Goal: Task Accomplishment & Management: Manage account settings

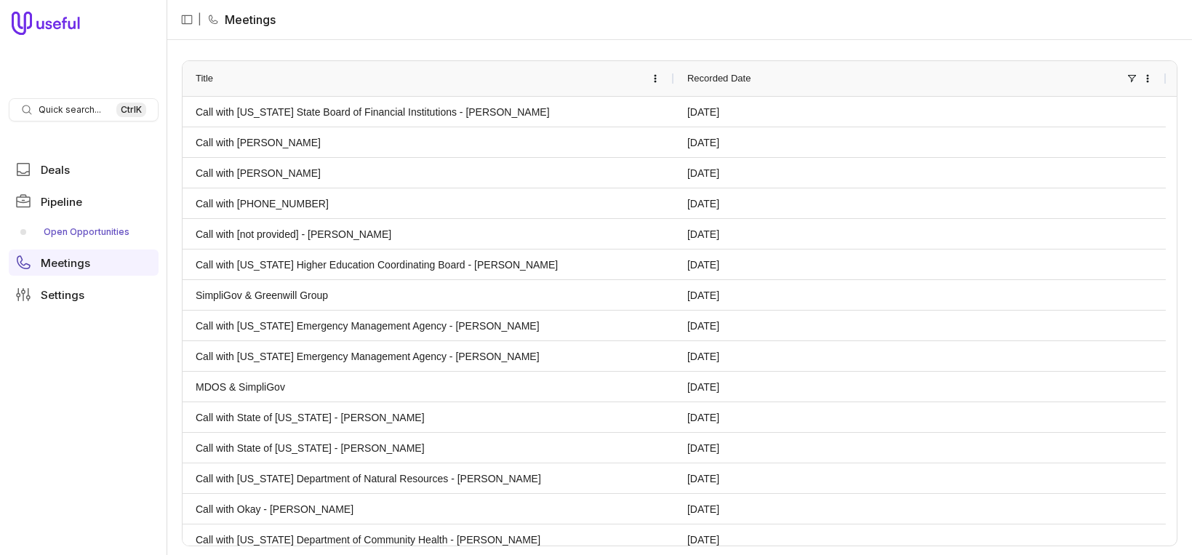
click at [64, 221] on link "Open Opportunities" at bounding box center [84, 231] width 150 height 23
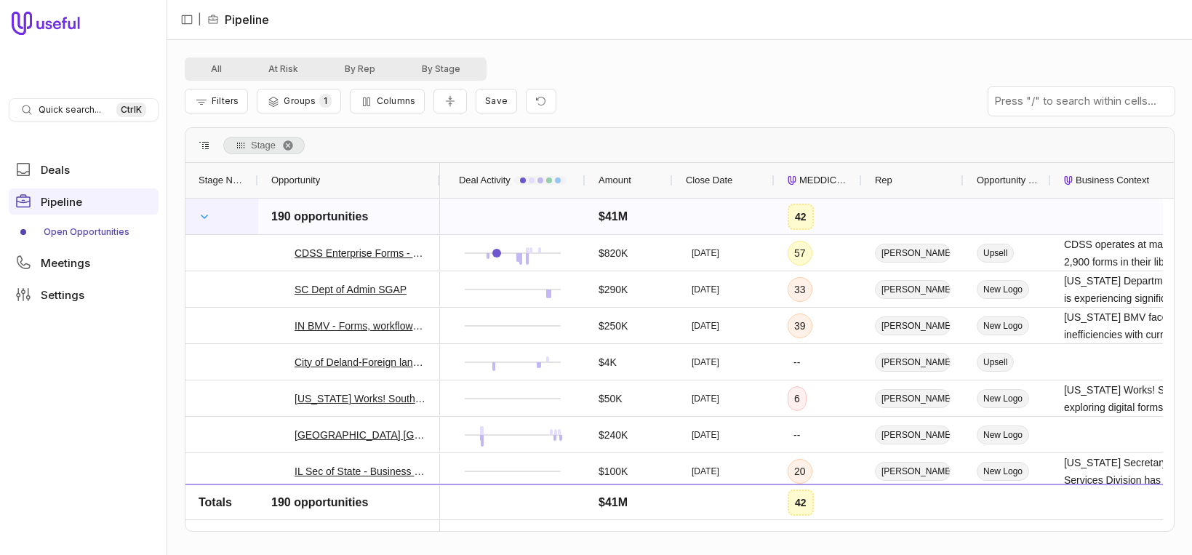
click at [204, 217] on span at bounding box center [205, 217] width 12 height 12
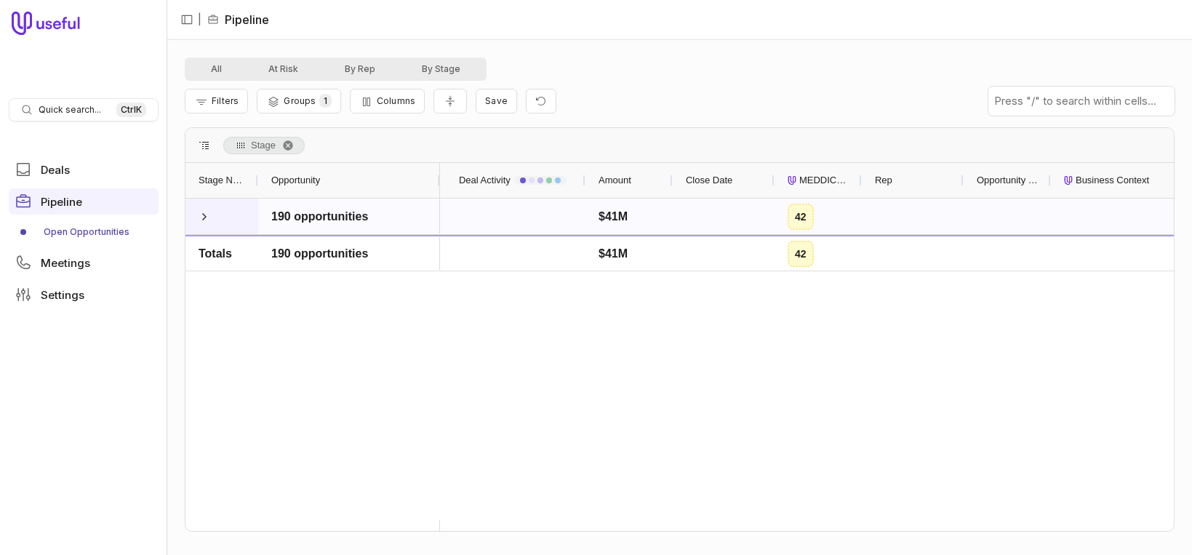
click at [204, 217] on span at bounding box center [205, 217] width 12 height 12
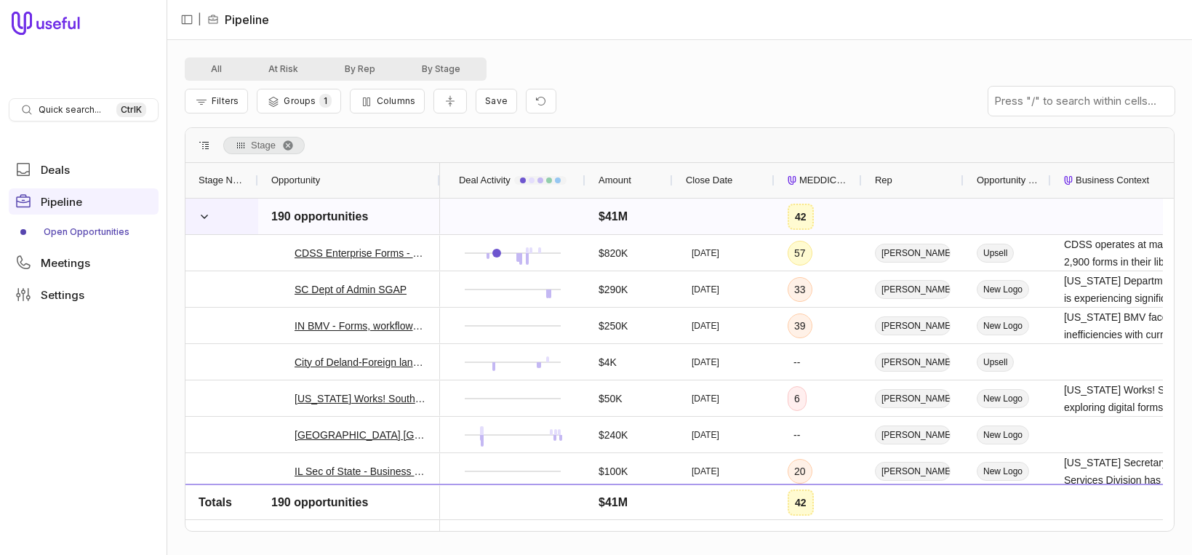
click at [205, 209] on span at bounding box center [205, 216] width 12 height 29
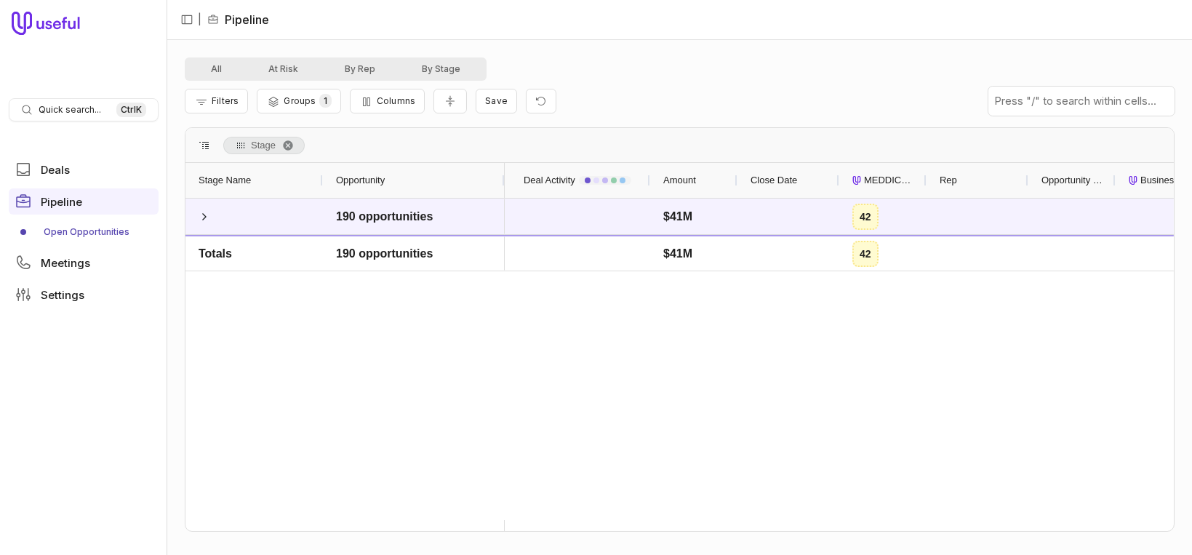
drag, startPoint x: 255, startPoint y: 178, endPoint x: 320, endPoint y: 185, distance: 65.9
click at [320, 185] on div at bounding box center [322, 180] width 6 height 35
click at [284, 145] on span "Stage. Press ENTER to sort. Press DELETE to remove" at bounding box center [288, 146] width 12 height 12
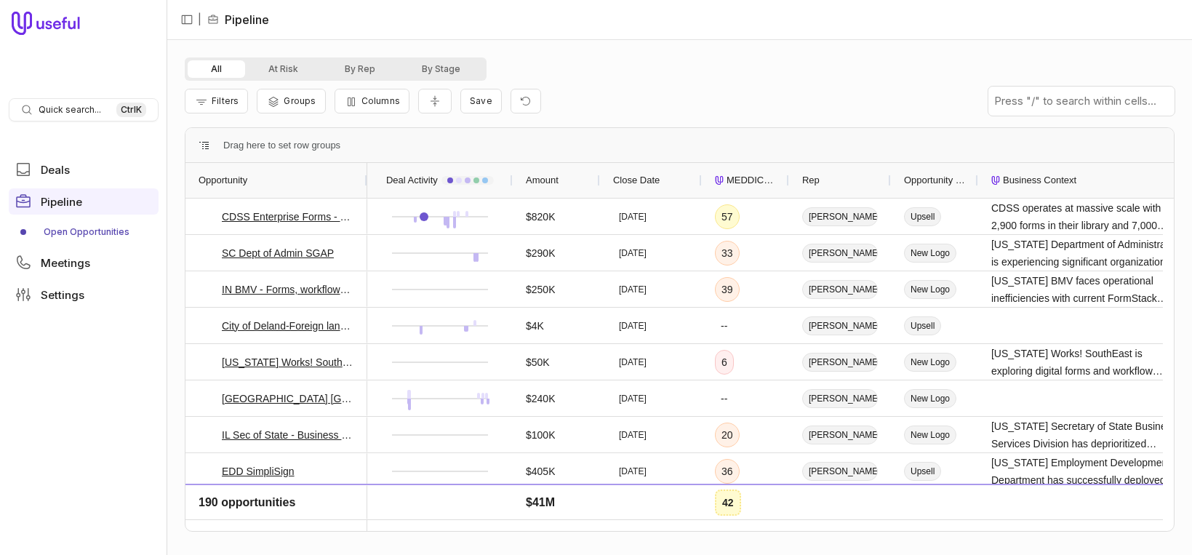
click at [215, 68] on button "All" at bounding box center [216, 68] width 57 height 17
click at [227, 103] on span "Filters" at bounding box center [225, 100] width 27 height 11
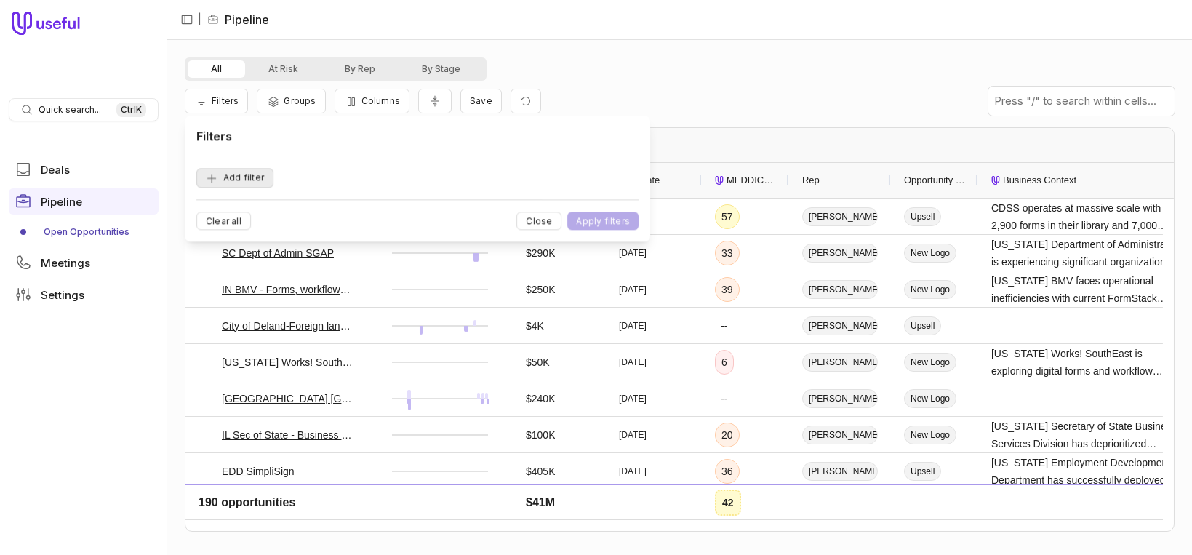
click at [253, 178] on button "Add filter" at bounding box center [234, 178] width 77 height 20
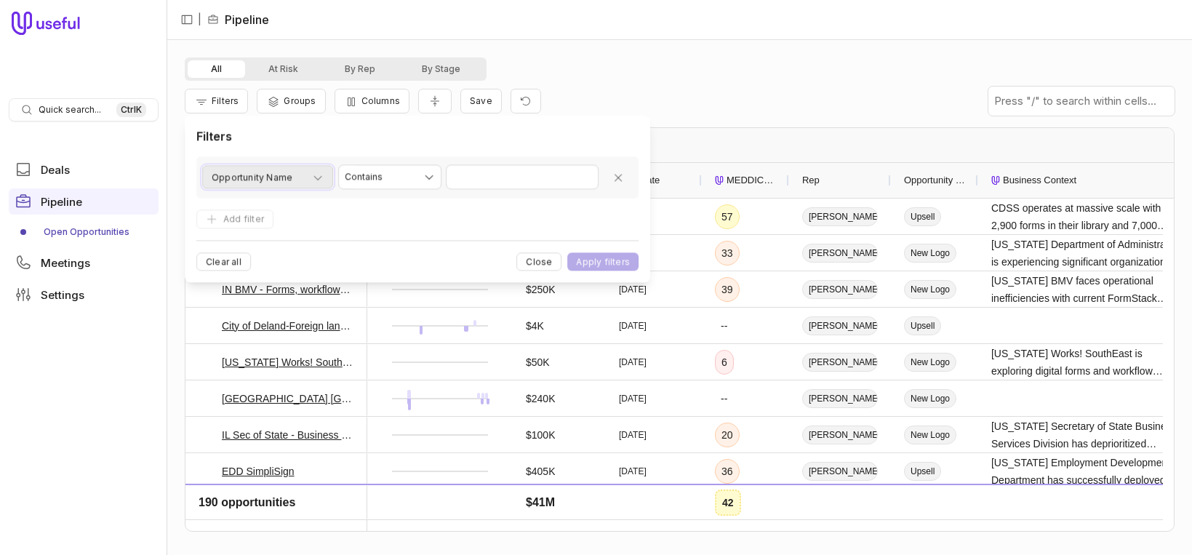
click at [315, 178] on icon "button" at bounding box center [318, 178] width 12 height 12
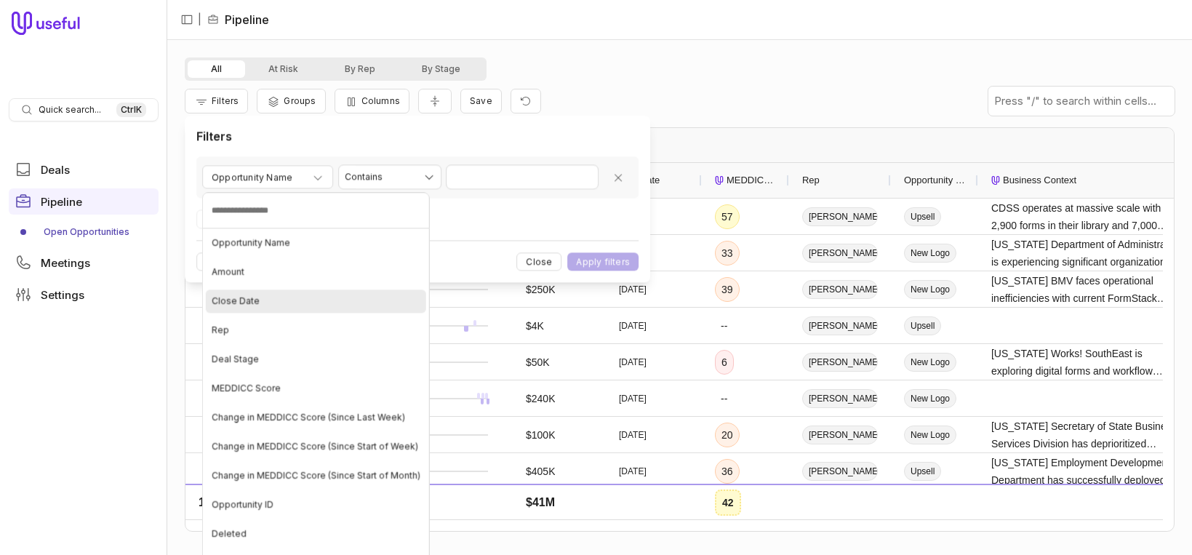
click at [276, 297] on div "Close Date" at bounding box center [316, 300] width 220 height 23
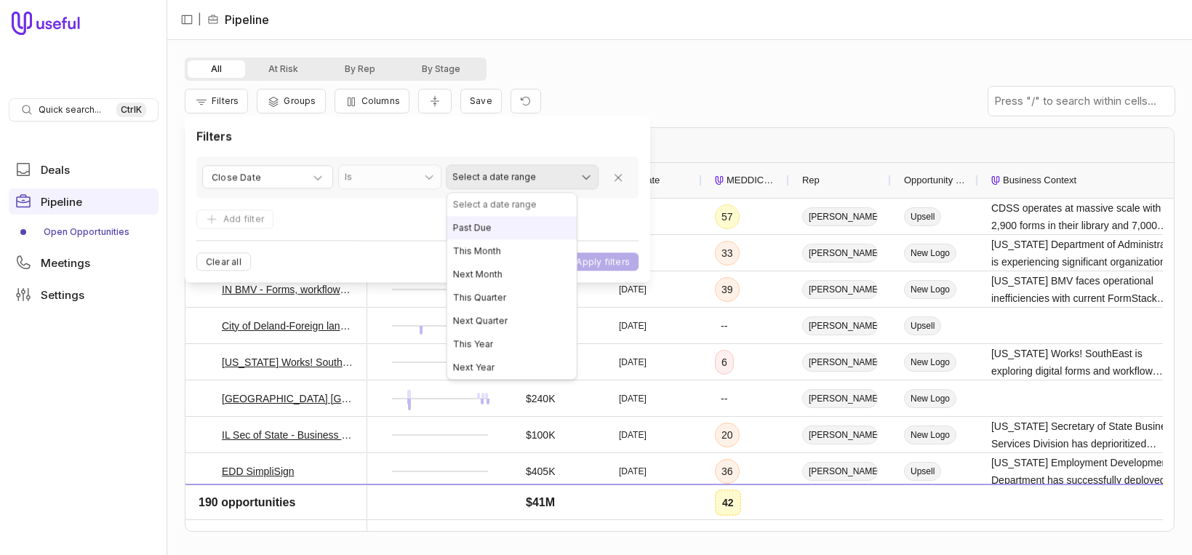
click at [511, 175] on html "Quick search... Ctrl K Deals Pipeline Open Opportunities Meetings Settings | Pi…" at bounding box center [596, 277] width 1192 height 555
select select "**********"
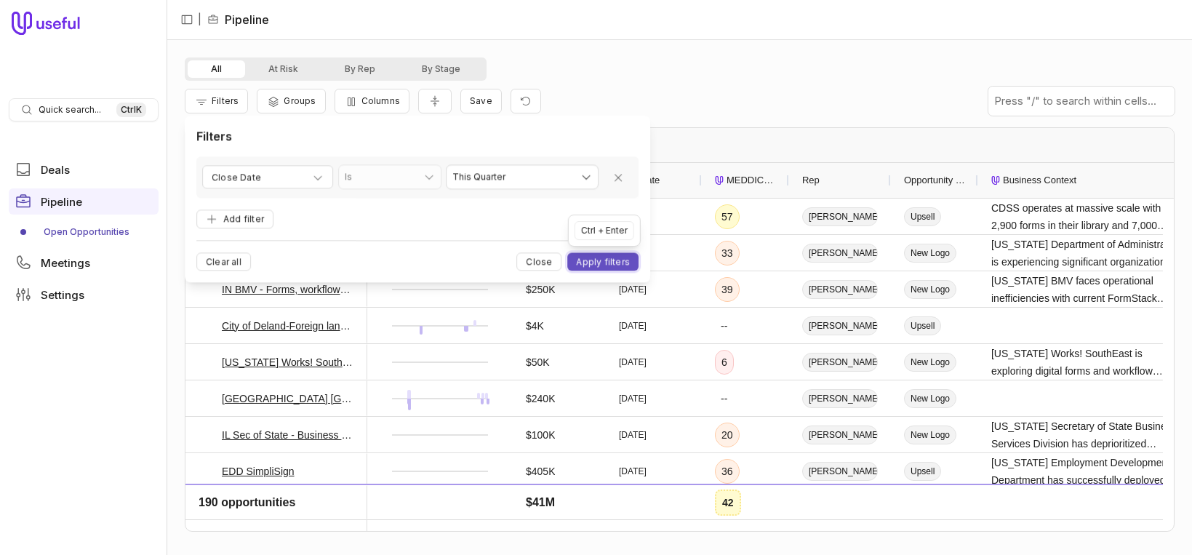
click at [615, 260] on button "Apply filters" at bounding box center [602, 262] width 71 height 18
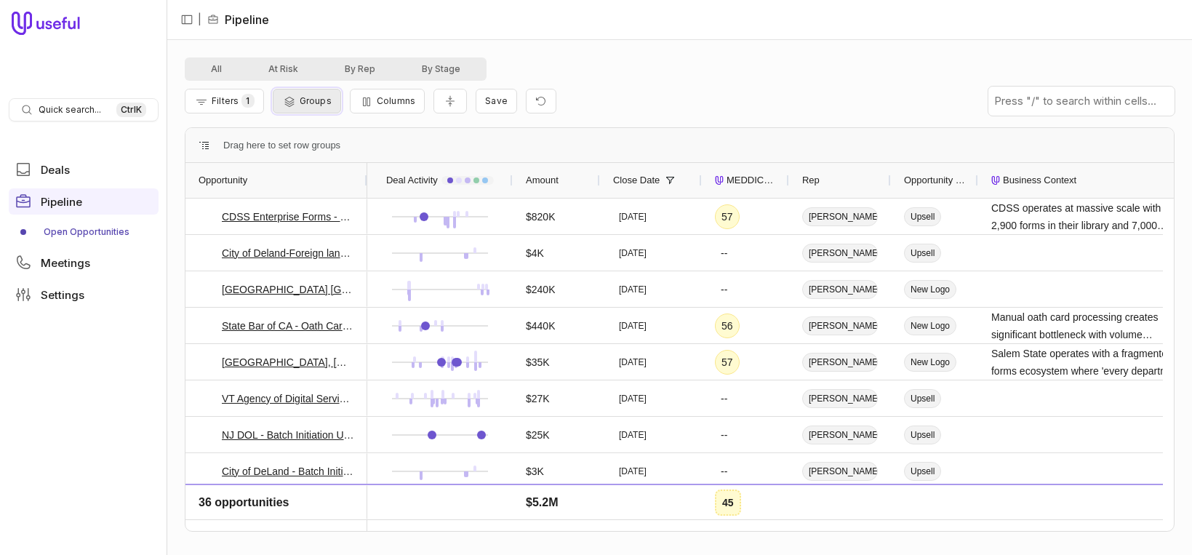
click at [316, 103] on span "Groups" at bounding box center [316, 100] width 32 height 11
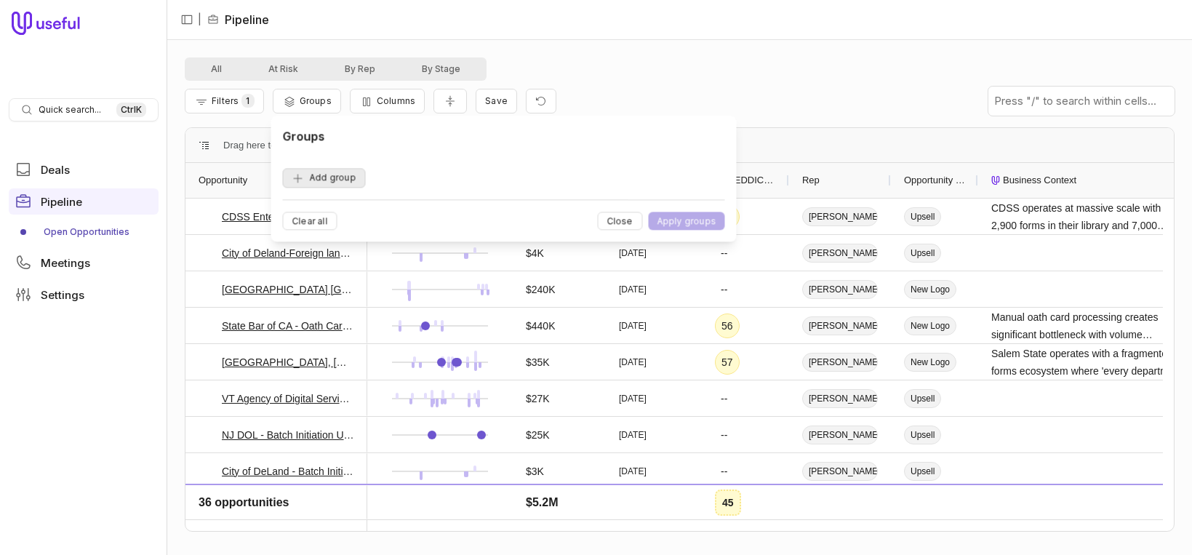
click at [332, 174] on button "Add group" at bounding box center [323, 178] width 83 height 20
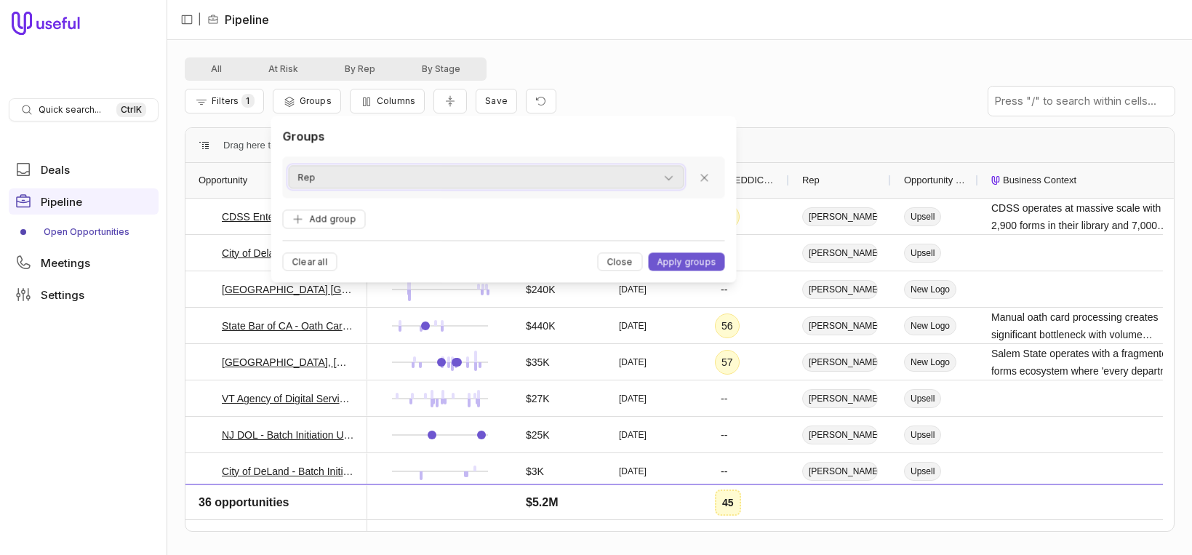
click at [343, 179] on div "Rep" at bounding box center [485, 177] width 377 height 17
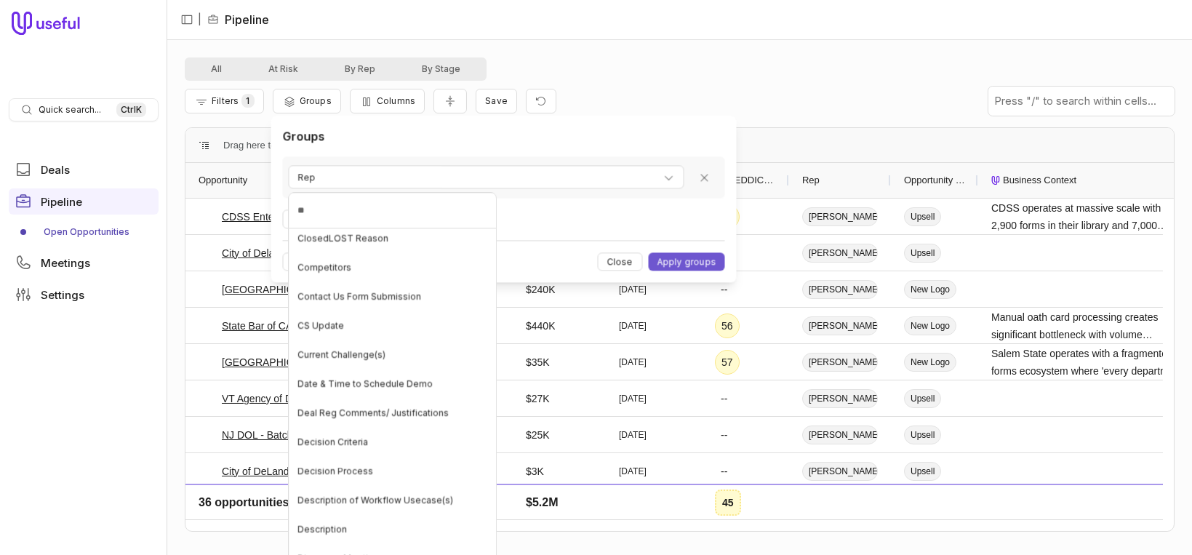
scroll to position [121, 0]
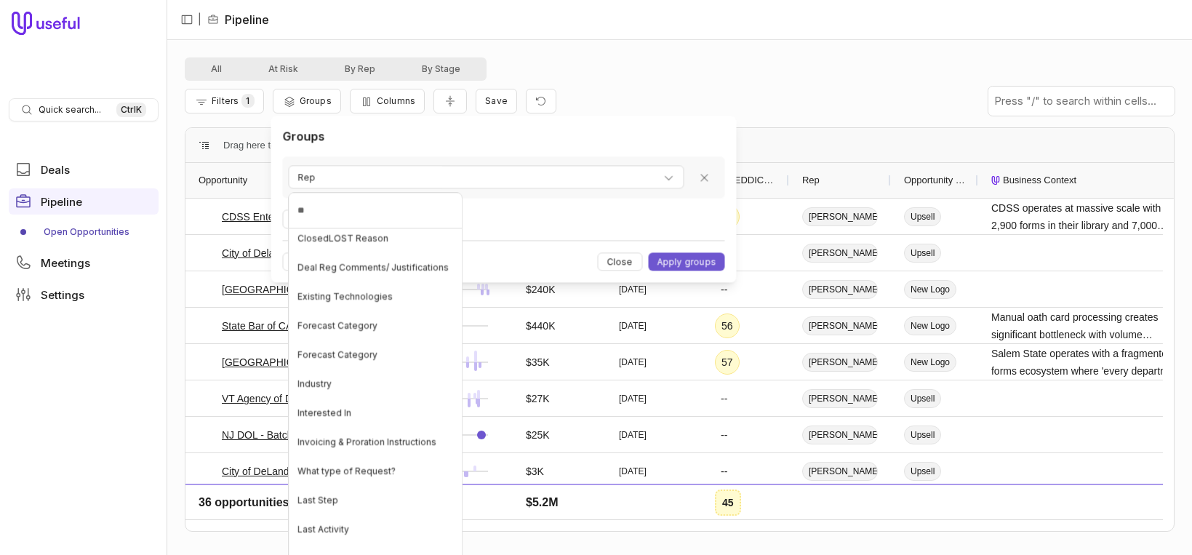
type input "***"
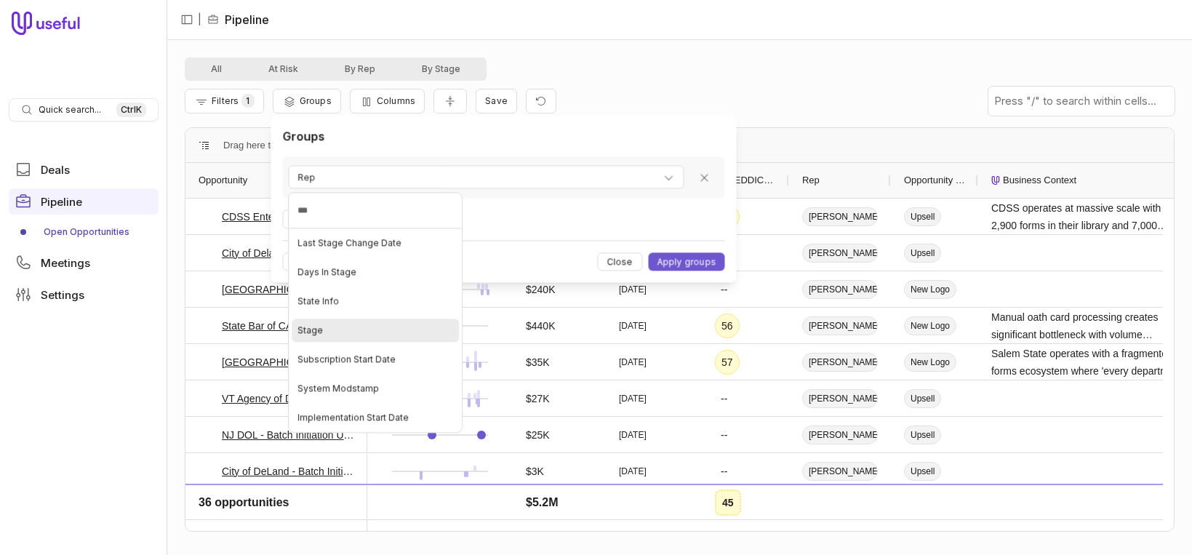
click at [326, 331] on div "Stage" at bounding box center [375, 330] width 167 height 23
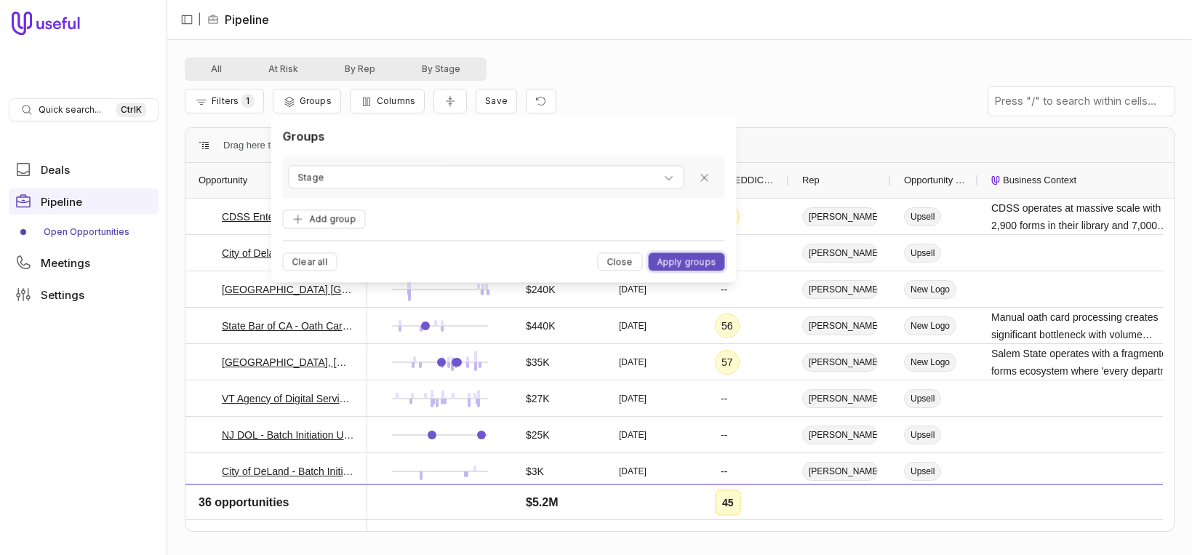
click at [691, 258] on button "Apply groups" at bounding box center [686, 262] width 76 height 18
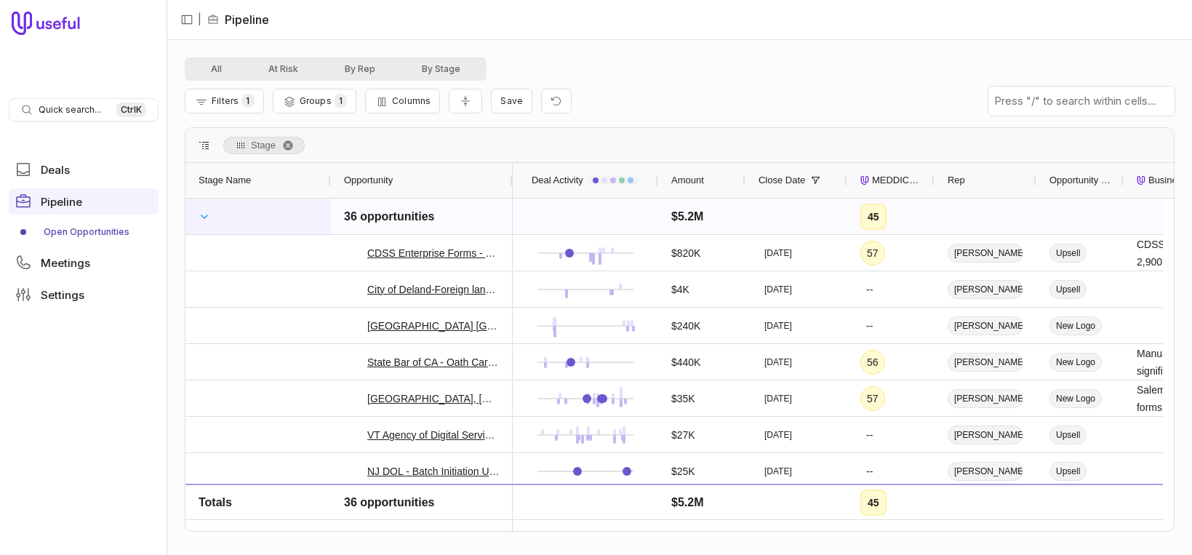
click at [203, 217] on span at bounding box center [205, 217] width 12 height 12
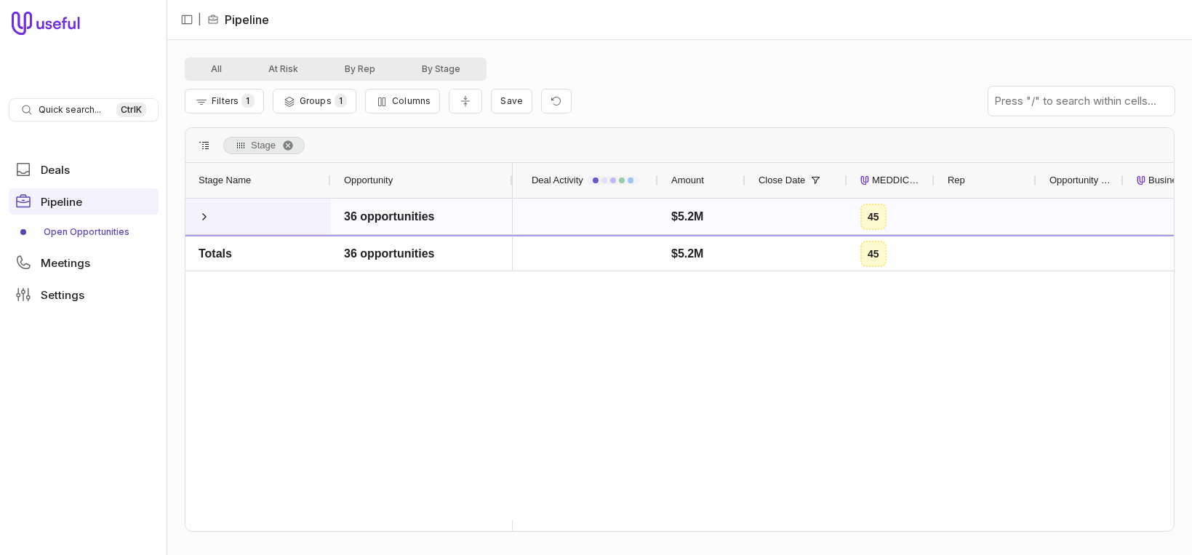
click at [203, 217] on span at bounding box center [205, 217] width 12 height 12
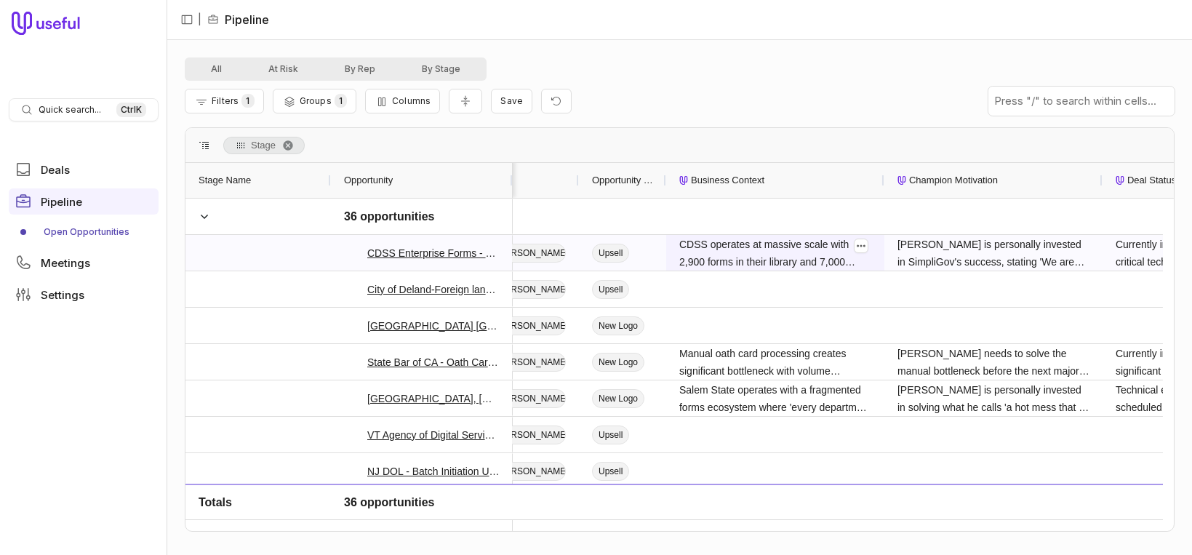
click at [815, 250] on span "CDSS operates at massive scale with 2,900 forms in their library and 7,000 PDFs…" at bounding box center [775, 253] width 192 height 35
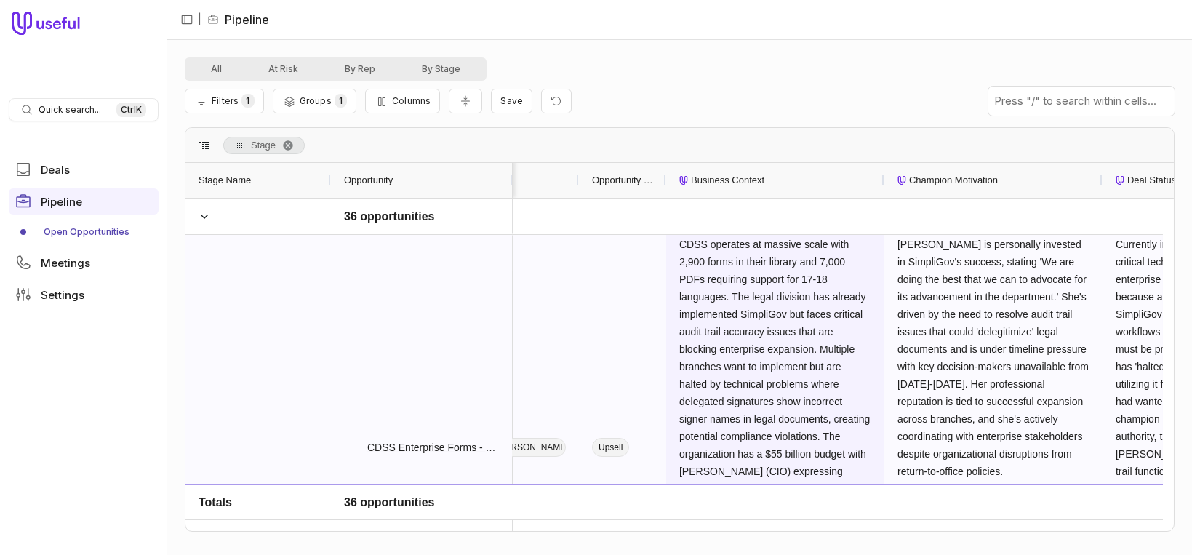
scroll to position [137, 0]
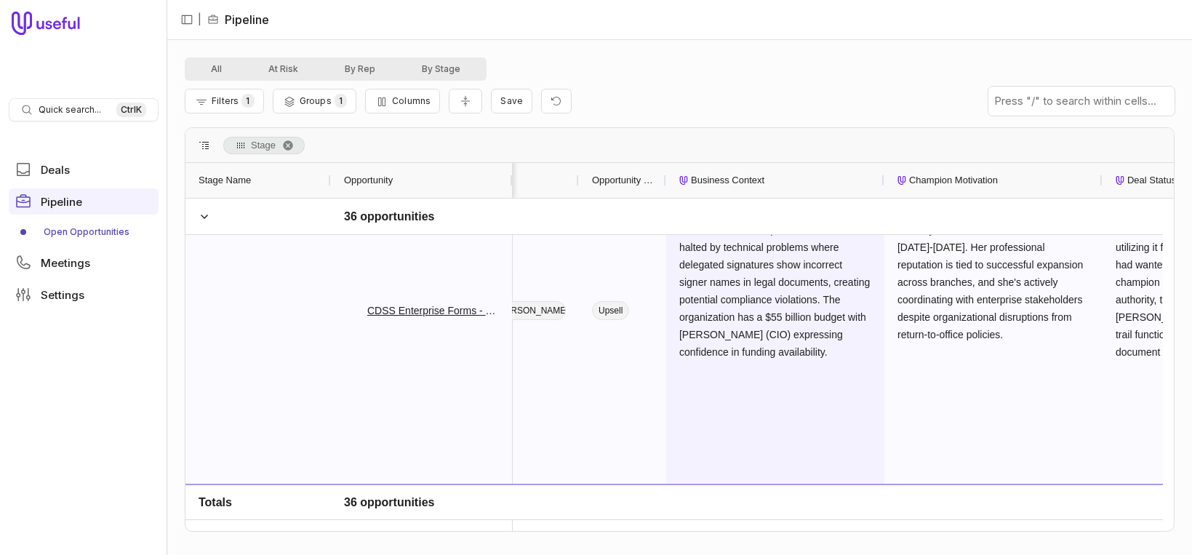
click at [778, 337] on span "CDSS operates at massive scale with 2,900 forms in their library and 7,000 PDFs…" at bounding box center [775, 230] width 192 height 262
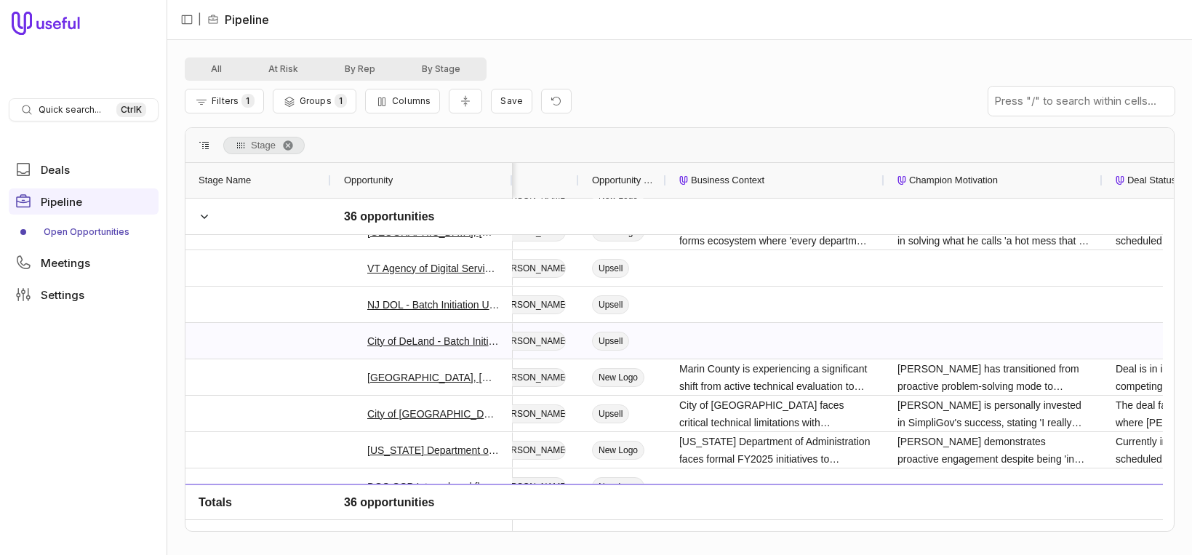
scroll to position [159, 0]
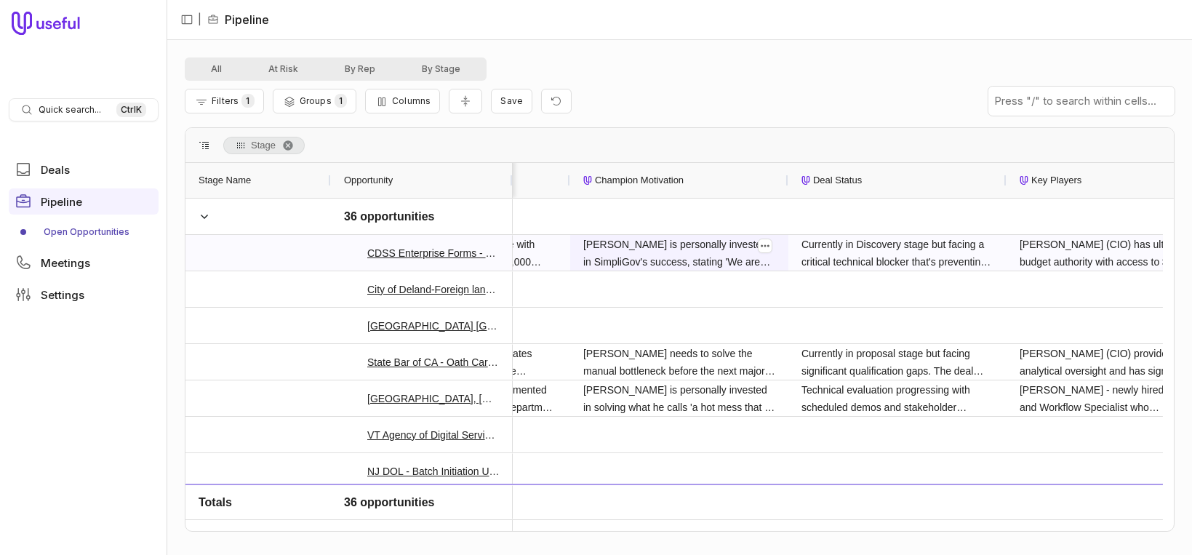
click at [748, 249] on span "Danielle is personally invested in SimpliGov's success, stating 'We are doing t…" at bounding box center [679, 253] width 192 height 35
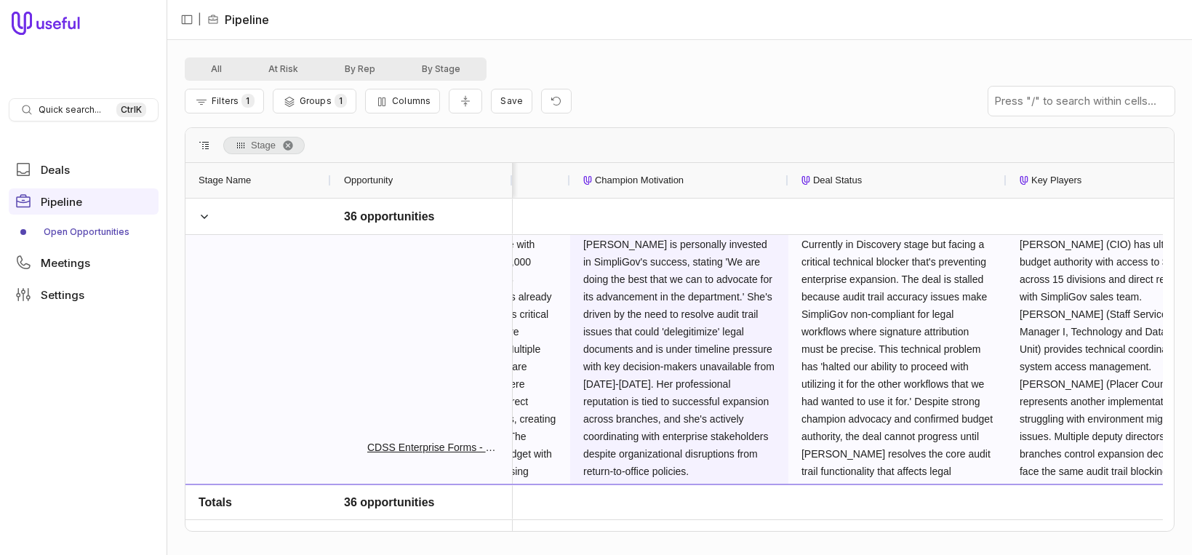
click at [748, 249] on span "Danielle is personally invested in SimpliGov's success, stating 'We are doing t…" at bounding box center [679, 358] width 192 height 244
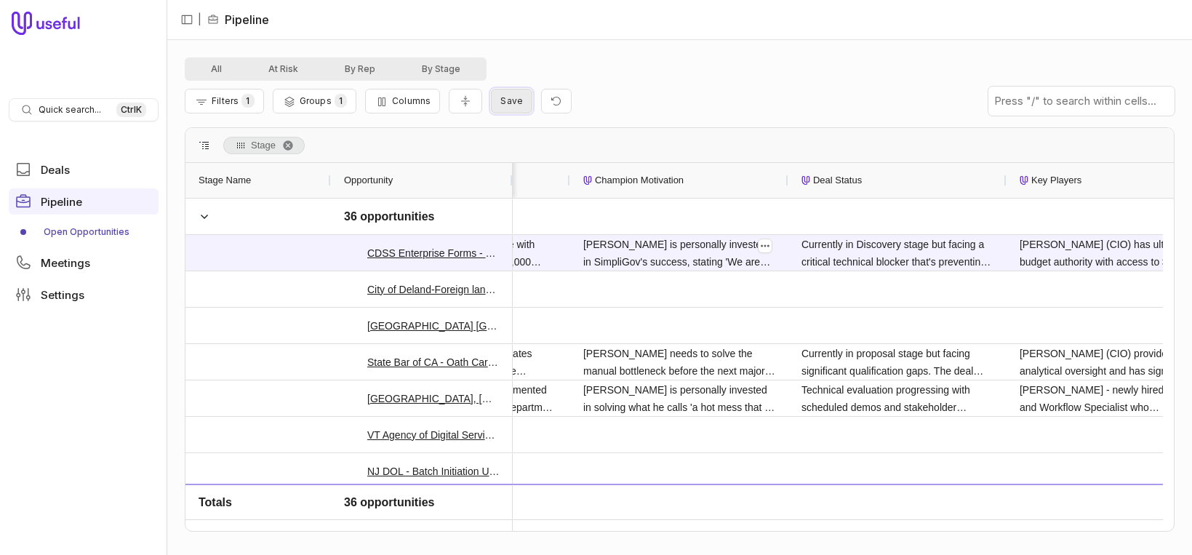
click at [514, 100] on span "Save" at bounding box center [511, 100] width 23 height 11
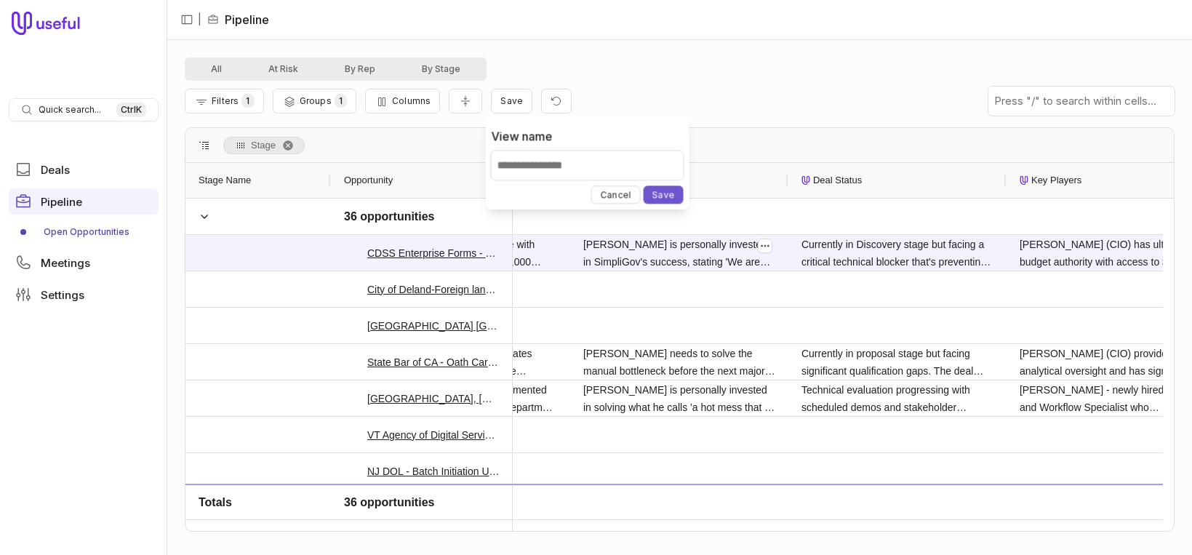
click at [543, 168] on input "View name" at bounding box center [588, 165] width 192 height 29
type input "**********"
click at [665, 194] on button "Save" at bounding box center [664, 194] width 40 height 18
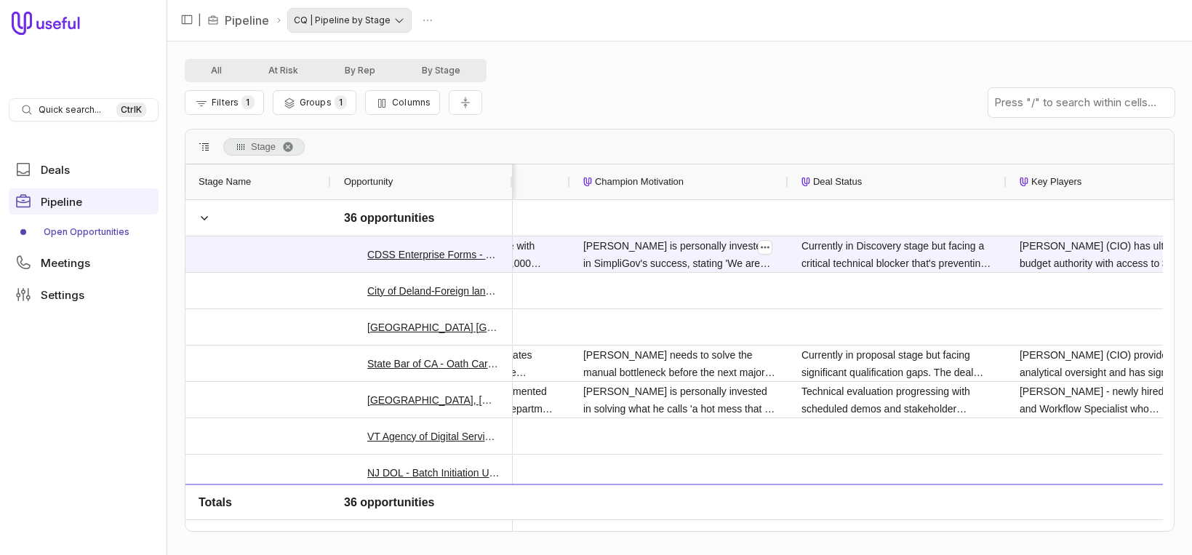
click at [396, 20] on html "Quick search... Ctrl K Deals Pipeline Open Opportunities Meetings Settings | Pi…" at bounding box center [596, 277] width 1192 height 555
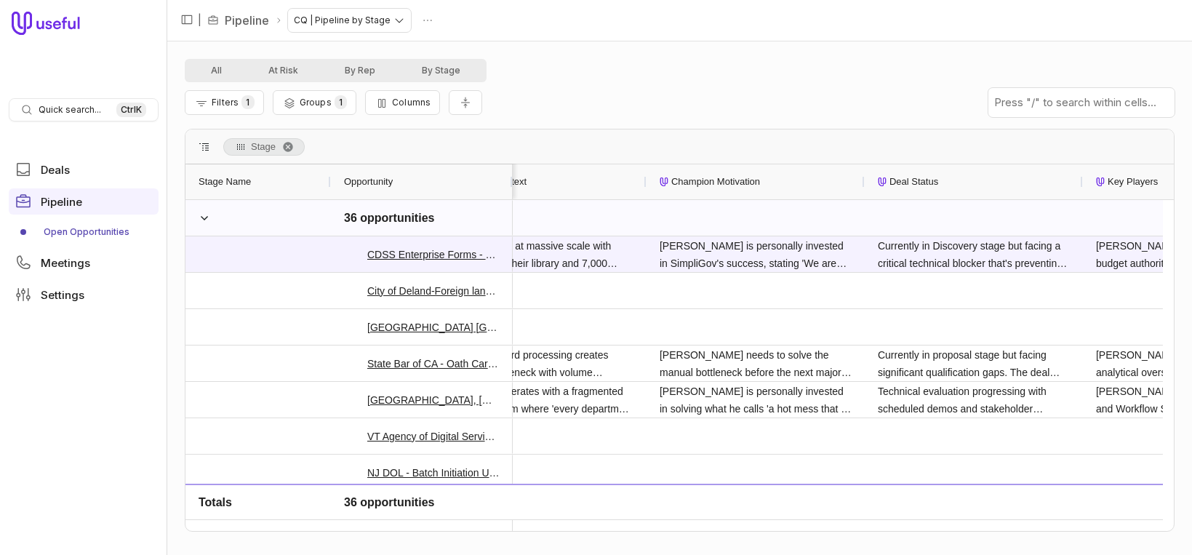
scroll to position [0, 663]
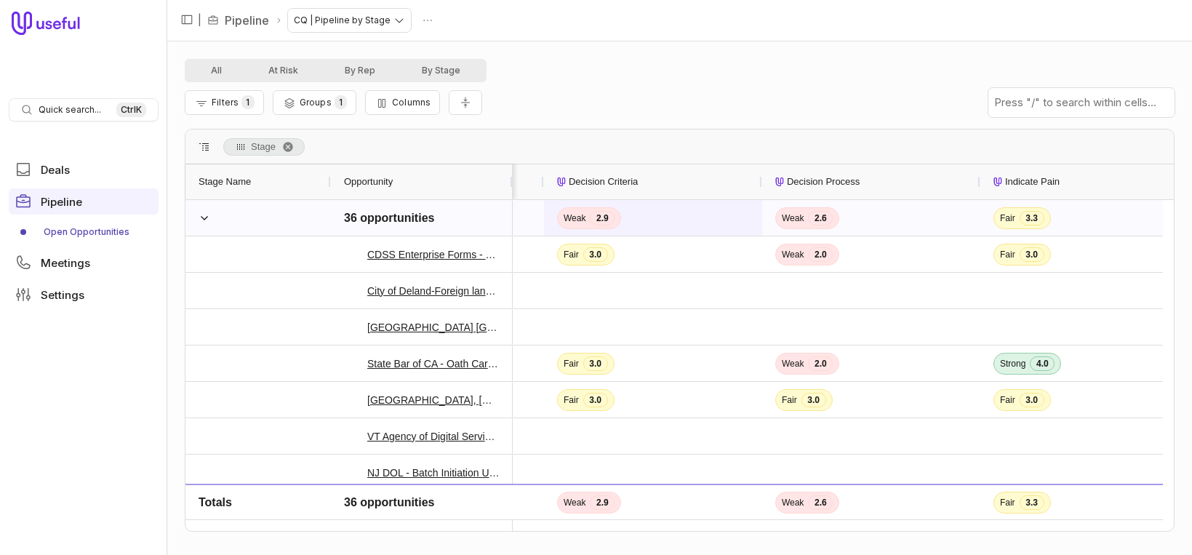
click at [587, 213] on div "Weak 2.9" at bounding box center [589, 218] width 64 height 22
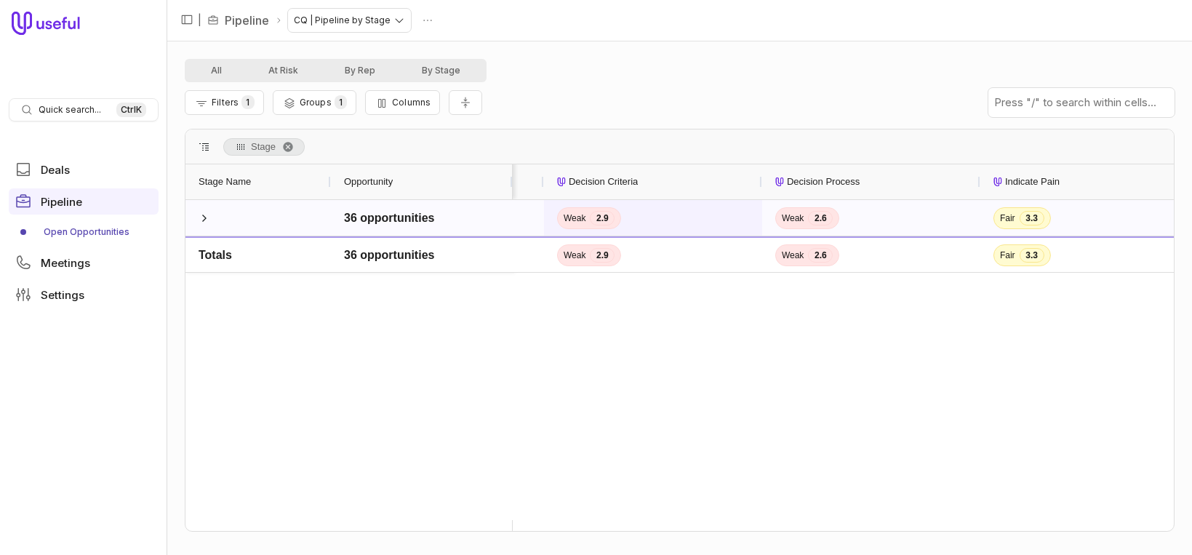
click at [587, 213] on div "Weak 2.9" at bounding box center [589, 218] width 64 height 22
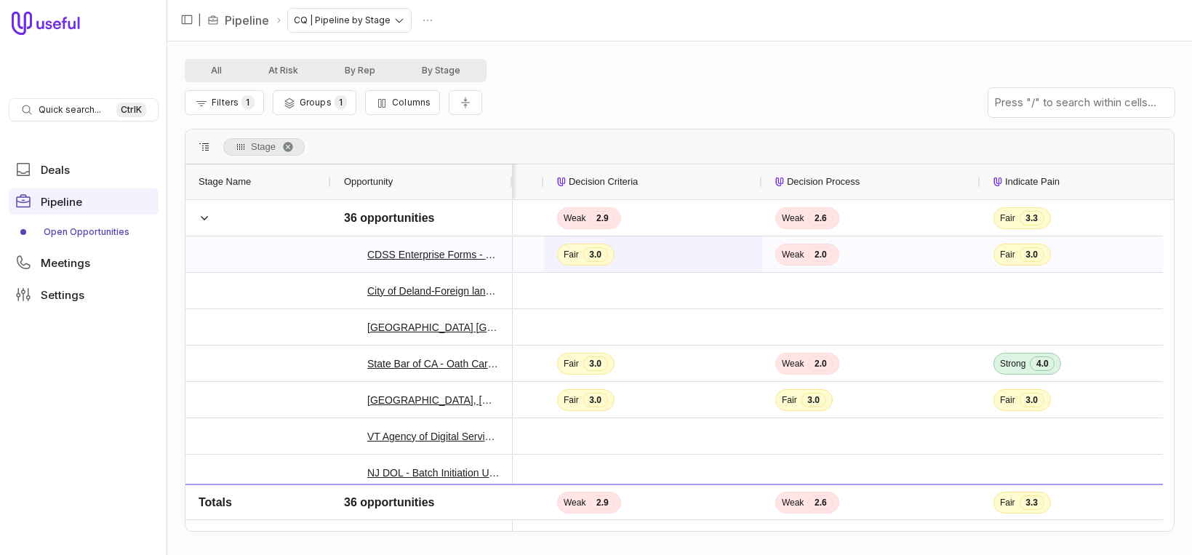
click at [593, 255] on span "3.0" at bounding box center [595, 254] width 25 height 15
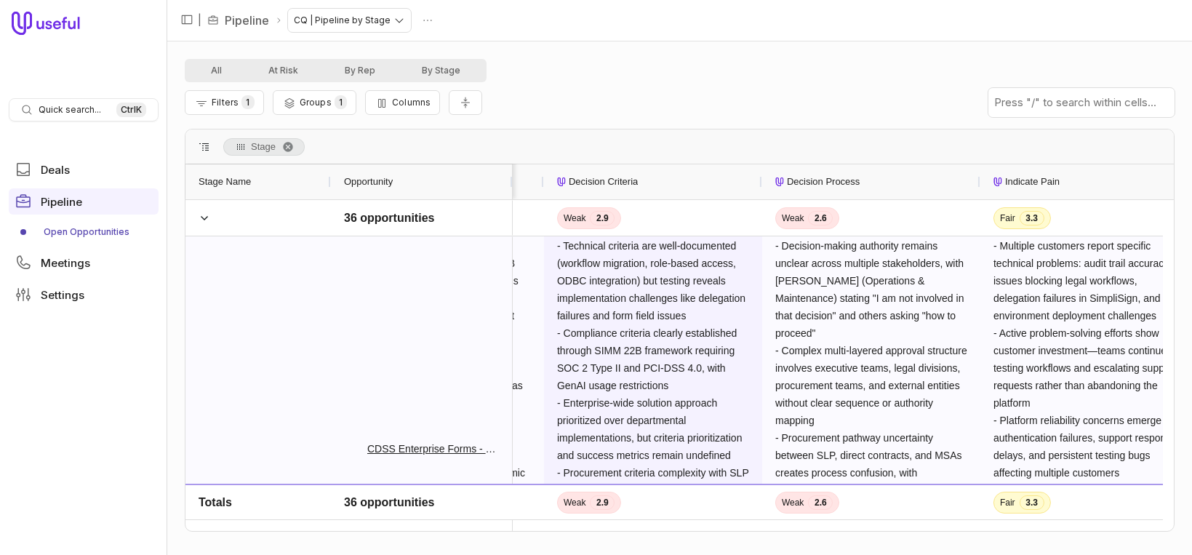
click at [593, 255] on span "- Technical criteria are well-documented (workflow migration, role-based access…" at bounding box center [654, 376] width 194 height 273
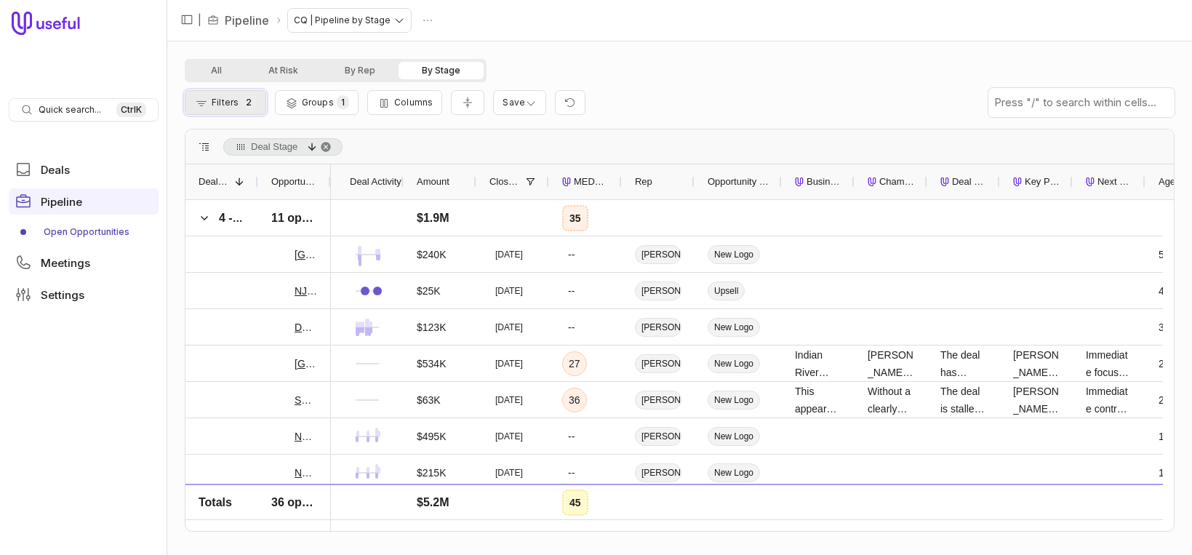
click at [214, 100] on span "Filters" at bounding box center [225, 102] width 27 height 11
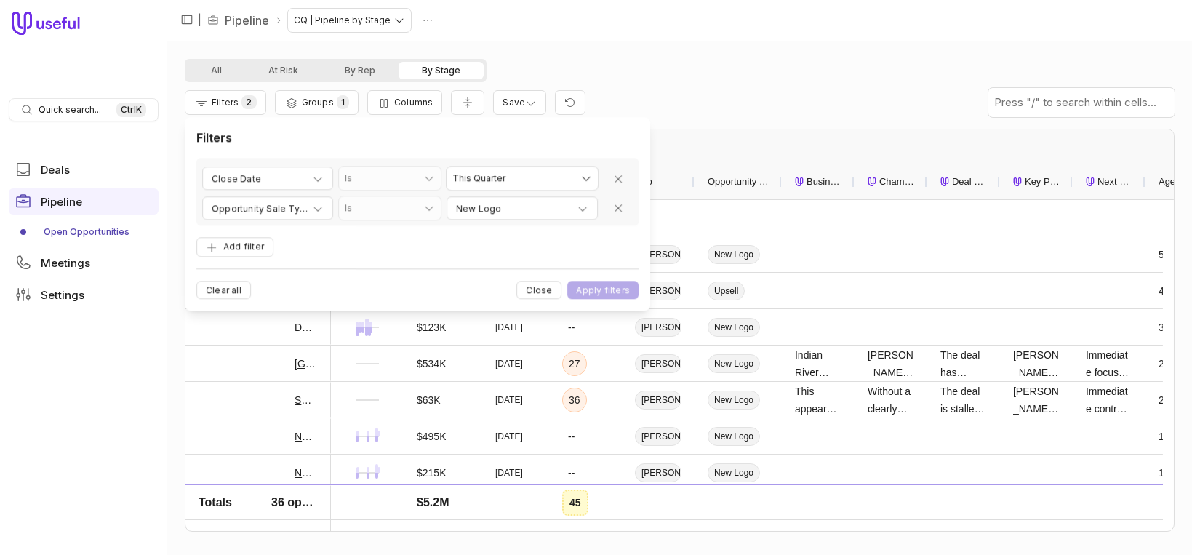
click at [751, 77] on div "All At Risk By Rep By Stage" at bounding box center [680, 70] width 990 height 23
